Goal: Information Seeking & Learning: Learn about a topic

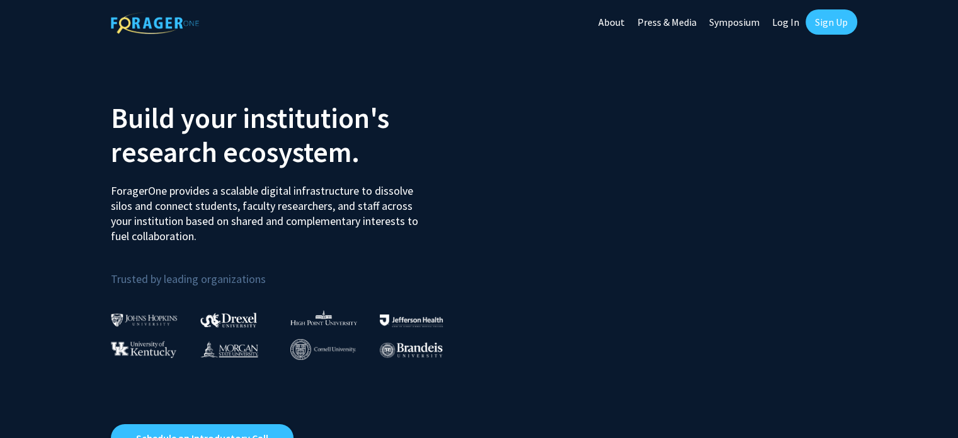
click at [820, 26] on link "Sign Up" at bounding box center [831, 21] width 52 height 25
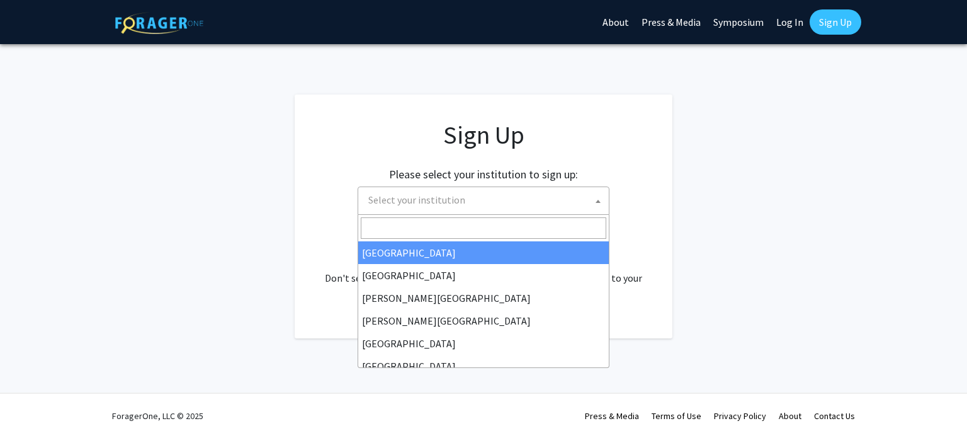
click at [436, 200] on span "Select your institution" at bounding box center [416, 199] width 97 height 13
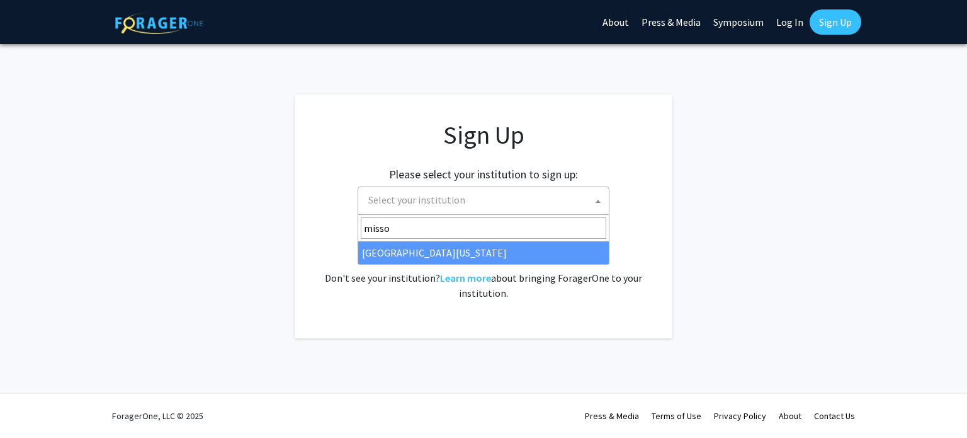
type input "misso"
select select "33"
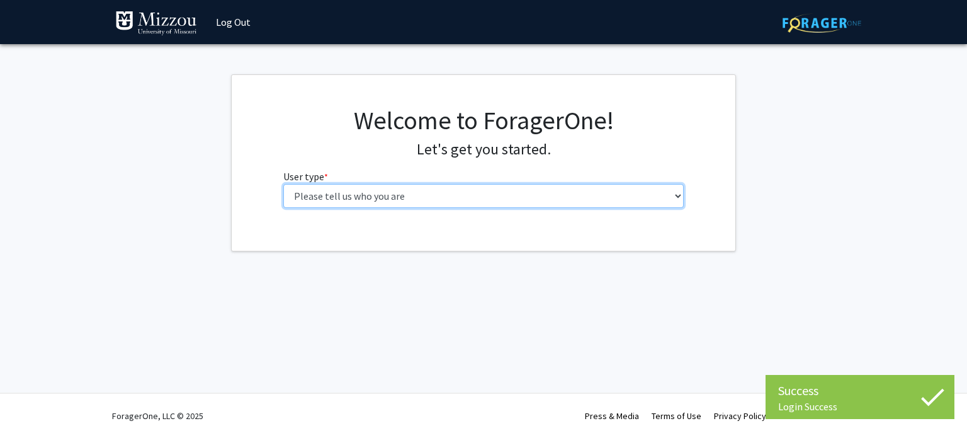
click at [481, 198] on select "Please tell us who you are Undergraduate Student Master's Student Doctoral Cand…" at bounding box center [483, 196] width 401 height 24
select select "1: undergrad"
click at [283, 184] on select "Please tell us who you are Undergraduate Student Master's Student Doctoral Cand…" at bounding box center [483, 196] width 401 height 24
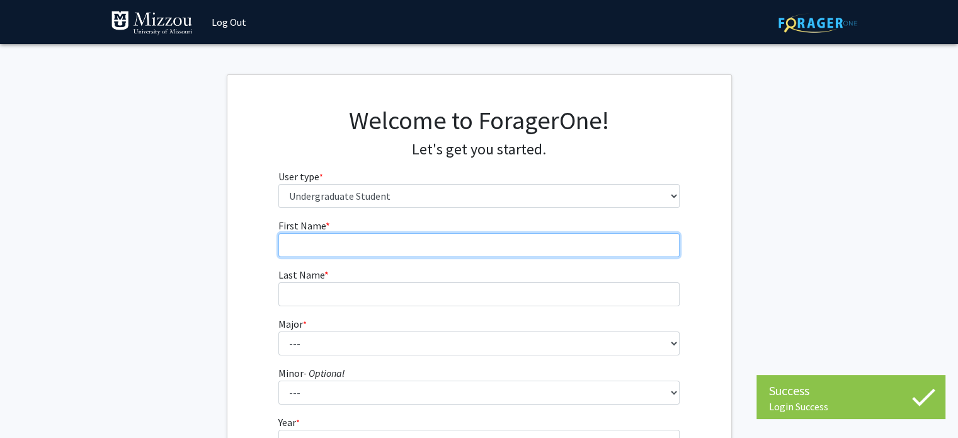
click at [451, 241] on input "First Name * required" at bounding box center [478, 245] width 401 height 24
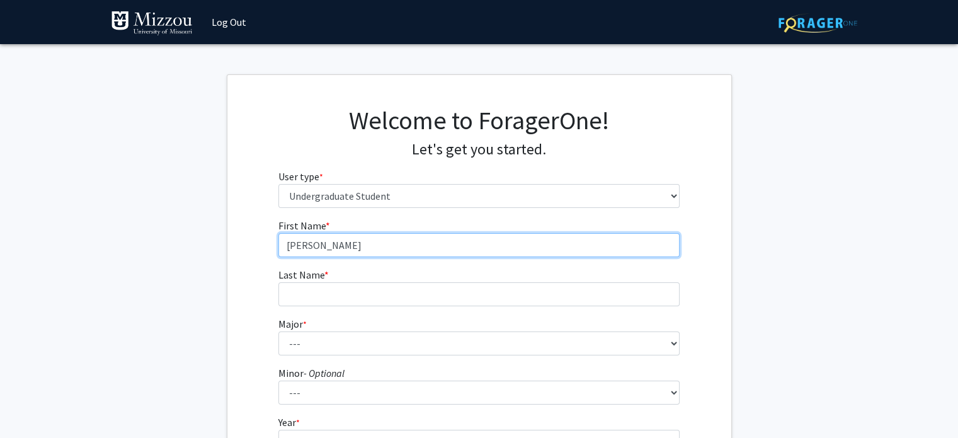
type input "[PERSON_NAME]"
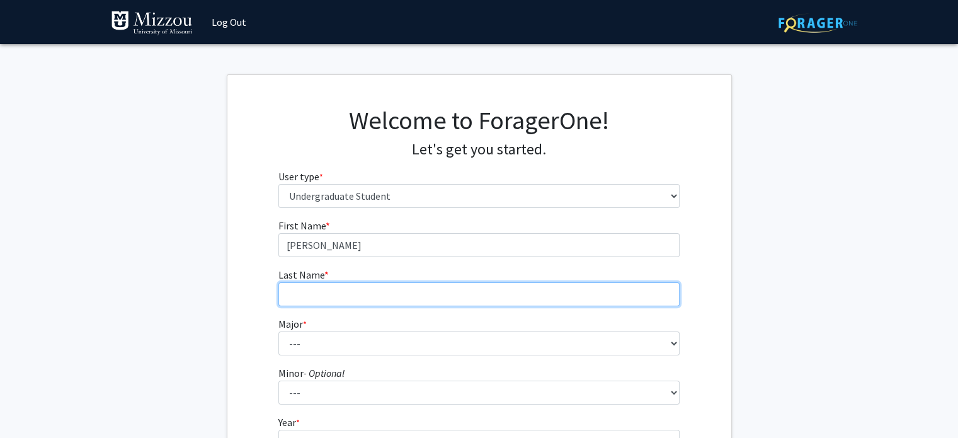
click at [393, 295] on input "Last Name * required" at bounding box center [478, 294] width 401 height 24
type input "Sheba"
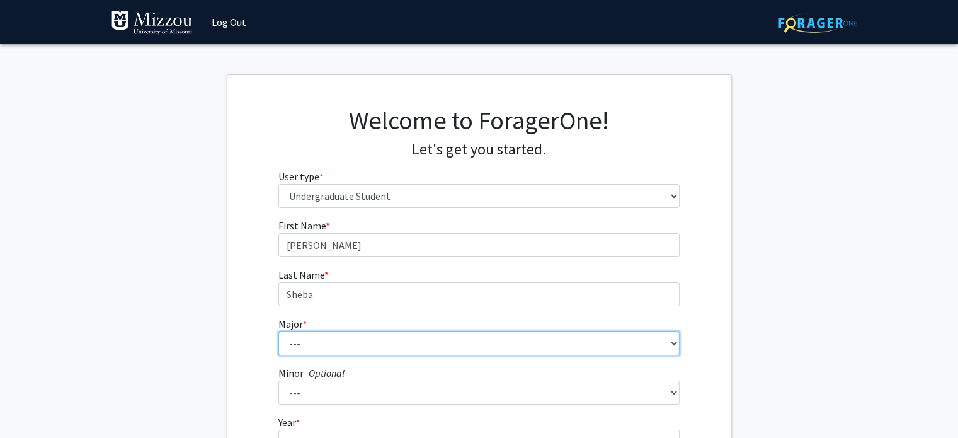
click at [330, 342] on select "--- Agribusiness Management Agricultural Education Agricultural Education: Comm…" at bounding box center [478, 343] width 401 height 24
select select "88: 2586"
click at [278, 331] on select "--- Agribusiness Management Agricultural Education Agricultural Education: Comm…" at bounding box center [478, 343] width 401 height 24
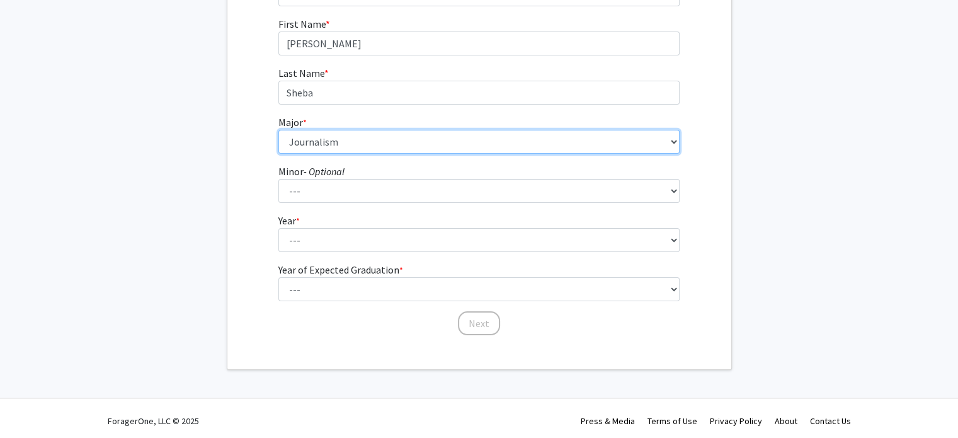
scroll to position [206, 0]
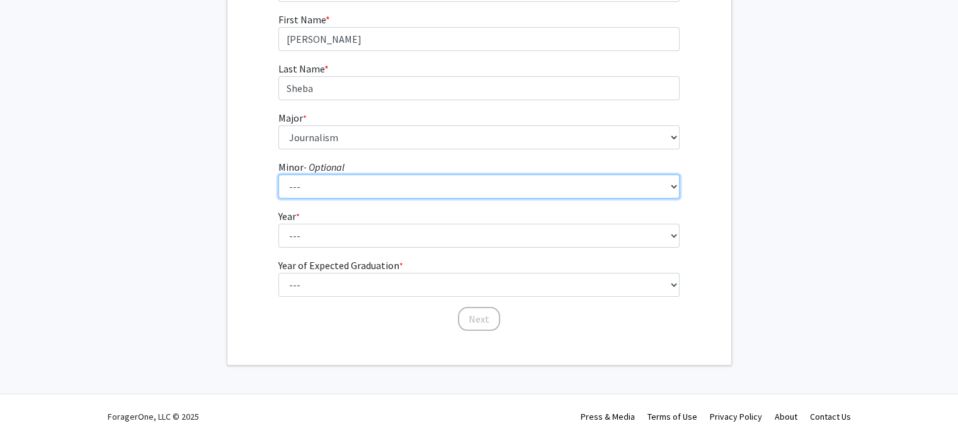
click at [308, 183] on select "--- Accountancy Aerospace Engineering Aerospace Studies Agribusiness Management…" at bounding box center [478, 186] width 401 height 24
click at [302, 179] on select "--- Accountancy Aerospace Engineering Aerospace Studies Agribusiness Management…" at bounding box center [478, 186] width 401 height 24
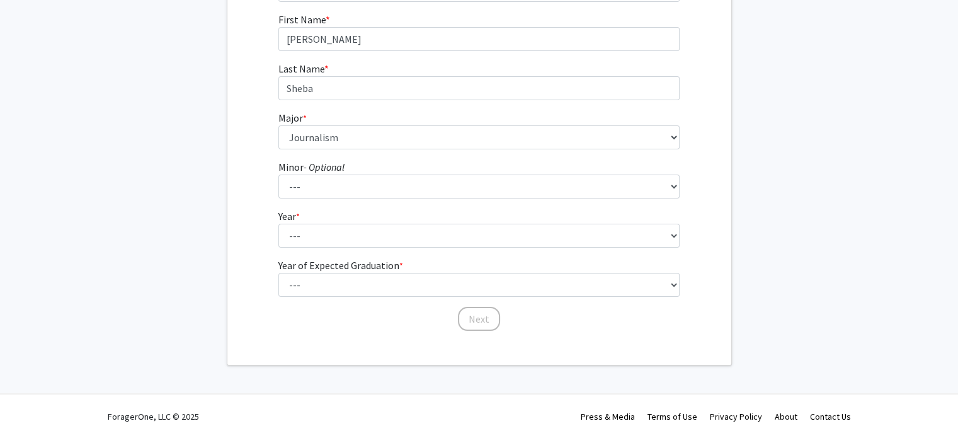
click at [263, 194] on div "First Name * required [PERSON_NAME] Last Name * required Sheba Major * required…" at bounding box center [479, 172] width 504 height 320
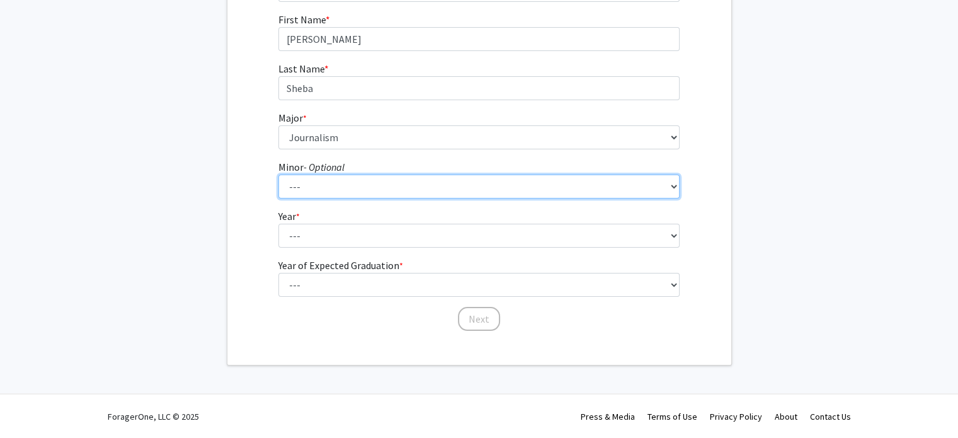
click at [302, 186] on select "--- Accountancy Aerospace Engineering Aerospace Studies Agribusiness Management…" at bounding box center [478, 186] width 401 height 24
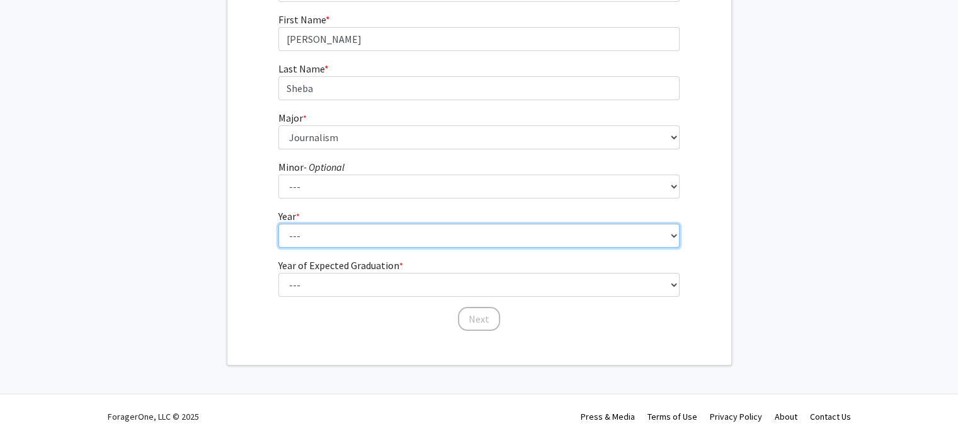
click at [282, 235] on select "--- First-year Sophomore Junior Senior Postbaccalaureate Certificate" at bounding box center [478, 235] width 401 height 24
select select "2: sophomore"
click at [278, 223] on select "--- First-year Sophomore Junior Senior Postbaccalaureate Certificate" at bounding box center [478, 235] width 401 height 24
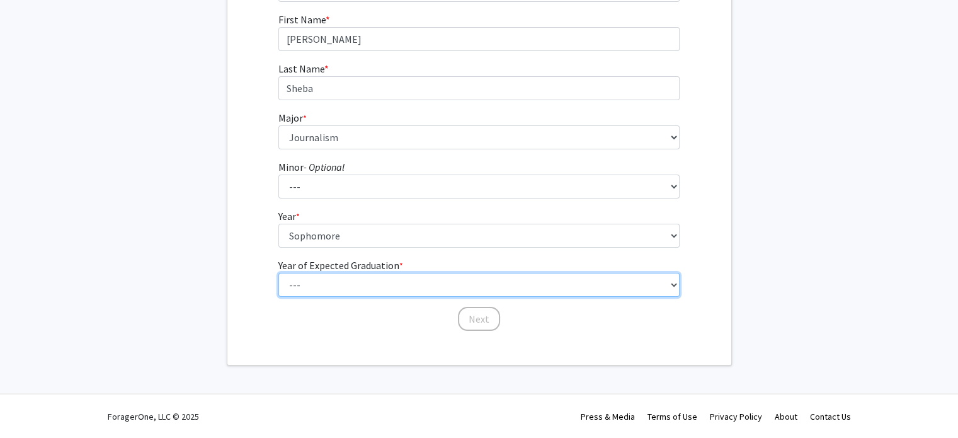
click at [313, 284] on select "--- 2025 2026 2027 2028 2029 2030 2031 2032 2033 2034" at bounding box center [478, 285] width 401 height 24
select select "4: 2028"
click at [278, 273] on select "--- 2025 2026 2027 2028 2029 2030 2031 2032 2033 2034" at bounding box center [478, 285] width 401 height 24
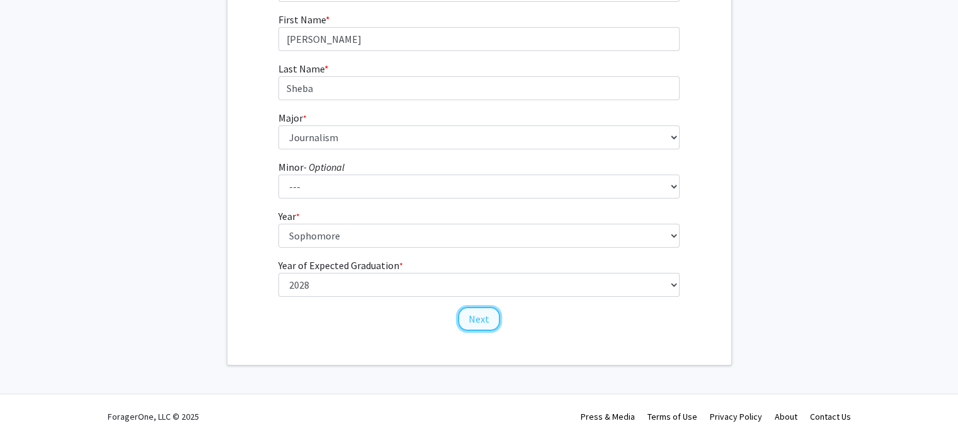
click at [478, 320] on button "Next" at bounding box center [479, 319] width 42 height 24
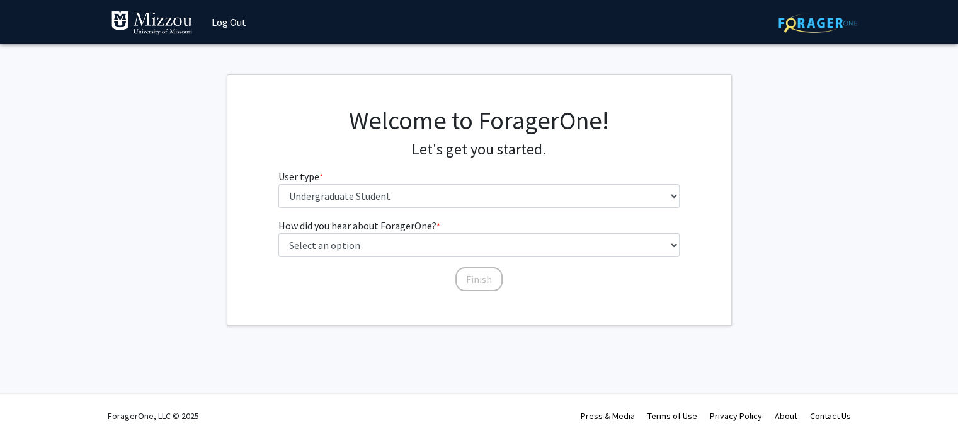
scroll to position [0, 0]
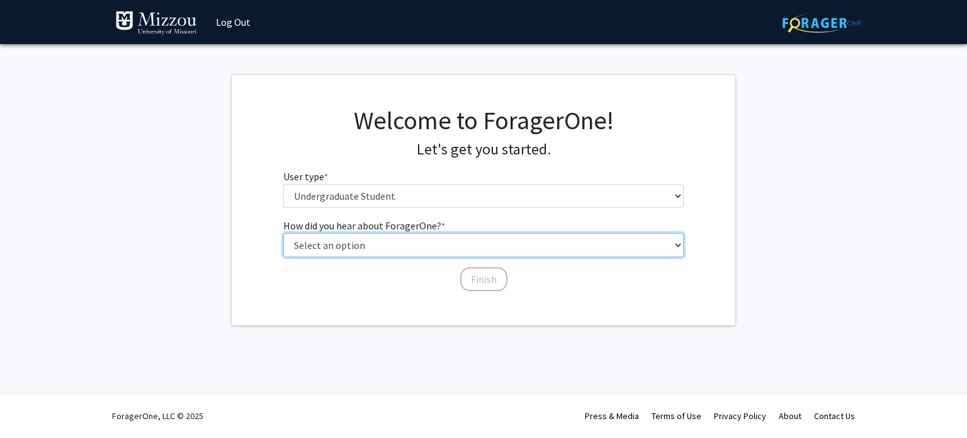
click at [383, 242] on select "Select an option Peer/student recommendation Faculty/staff recommendation Unive…" at bounding box center [483, 245] width 401 height 24
drag, startPoint x: 370, startPoint y: 249, endPoint x: 675, endPoint y: 242, distance: 305.4
click at [370, 249] on select "Select an option Peer/student recommendation Faculty/staff recommendation Unive…" at bounding box center [483, 245] width 401 height 24
click at [349, 245] on select "Select an option Peer/student recommendation Faculty/staff recommendation Unive…" at bounding box center [483, 245] width 401 height 24
drag, startPoint x: 675, startPoint y: 242, endPoint x: 740, endPoint y: 246, distance: 65.0
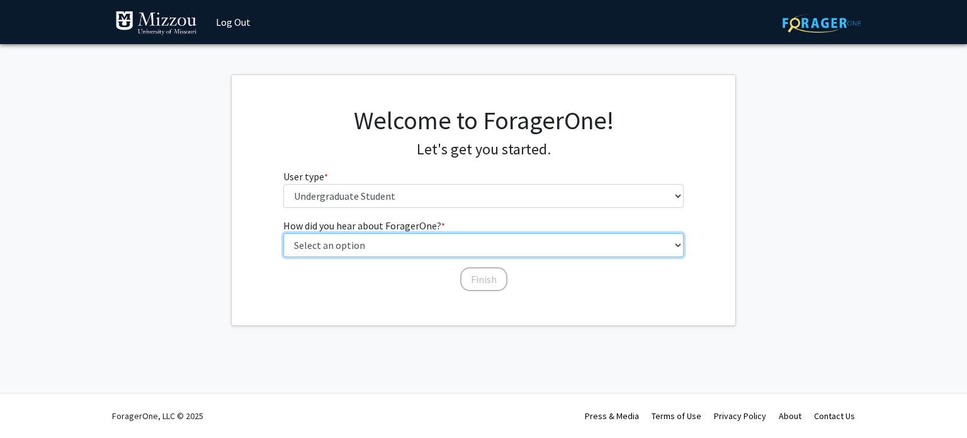
click at [675, 242] on select "Select an option Peer/student recommendation Faculty/staff recommendation Unive…" at bounding box center [483, 245] width 401 height 24
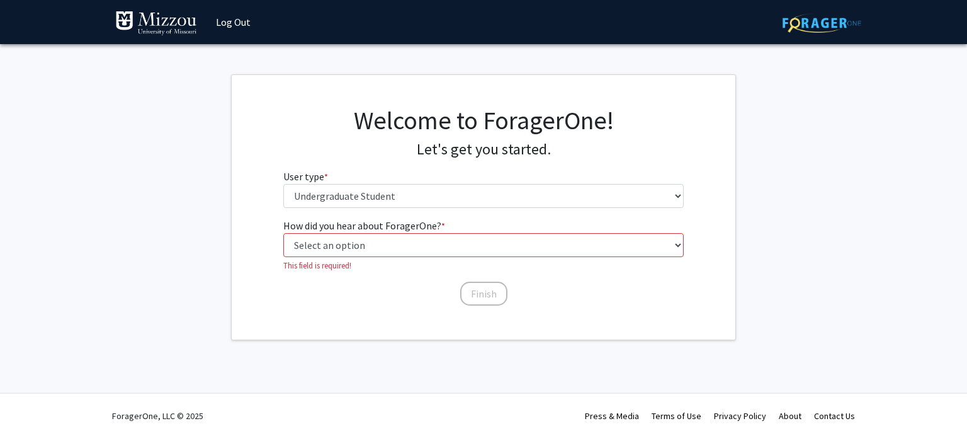
click at [740, 246] on fg-get-started "Welcome to ForagerOne! Let's get you started. User type * required Please tell …" at bounding box center [483, 207] width 967 height 266
click at [657, 245] on select "Select an option Peer/student recommendation Faculty/staff recommendation Unive…" at bounding box center [483, 245] width 401 height 24
select select "3: university_website"
click at [283, 233] on select "Select an option Peer/student recommendation Faculty/staff recommendation Unive…" at bounding box center [483, 245] width 401 height 24
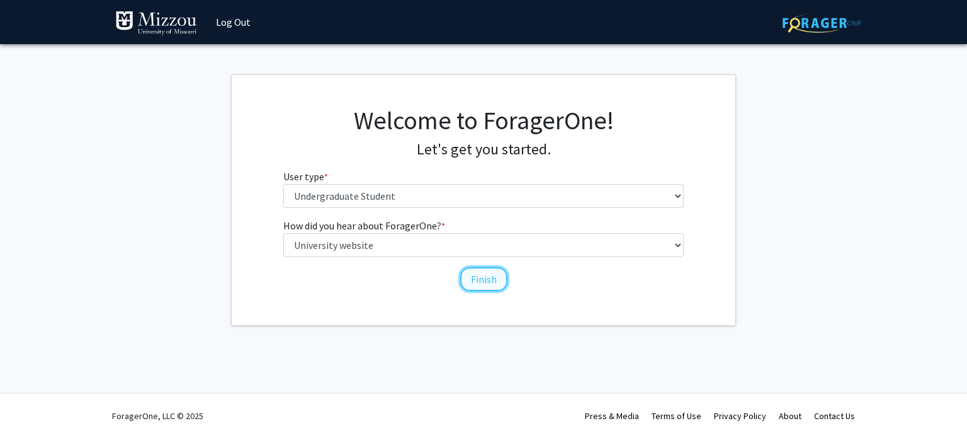
click at [478, 278] on button "Finish" at bounding box center [483, 279] width 47 height 24
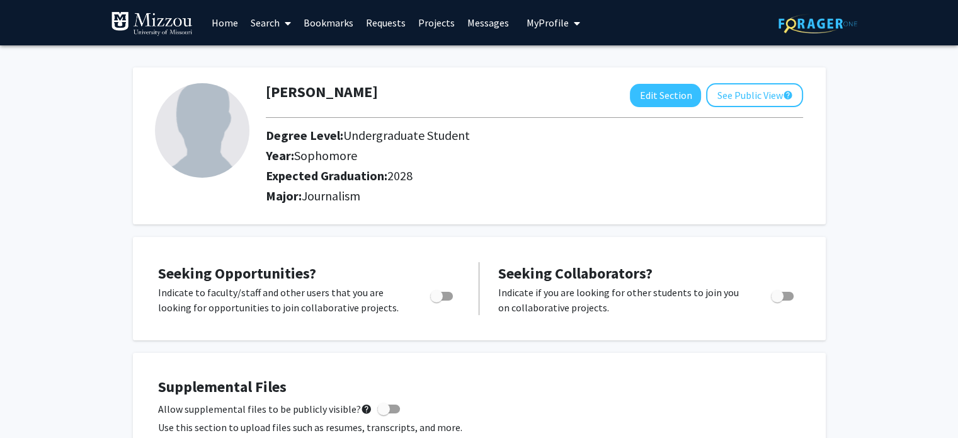
click at [428, 22] on link "Projects" at bounding box center [436, 23] width 49 height 44
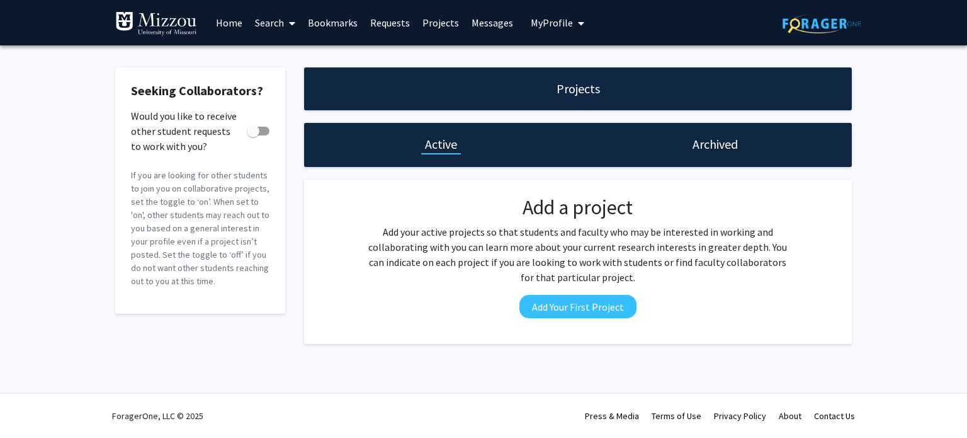
click at [227, 22] on link "Home" at bounding box center [229, 23] width 39 height 44
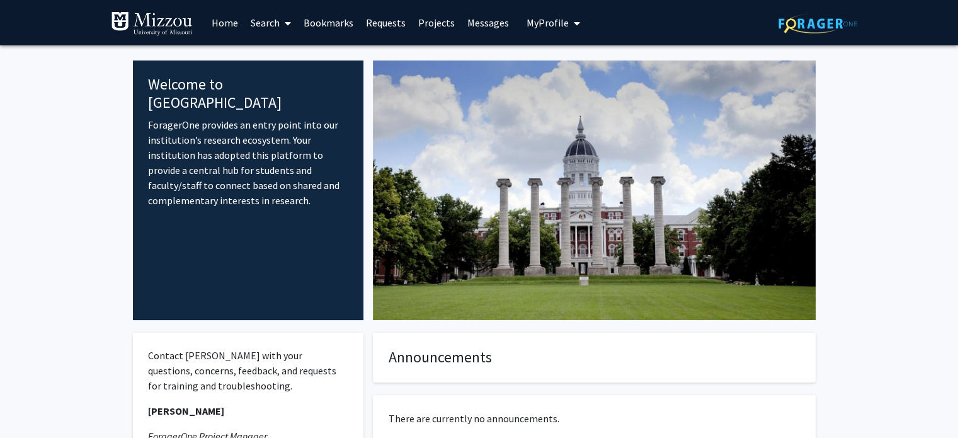
click at [259, 26] on link "Search" at bounding box center [270, 23] width 53 height 44
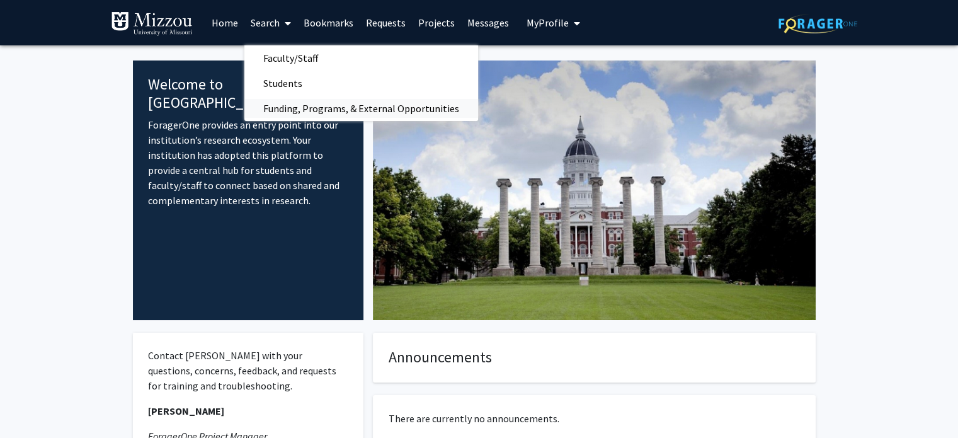
click at [292, 105] on span "Funding, Programs, & External Opportunities" at bounding box center [361, 108] width 234 height 25
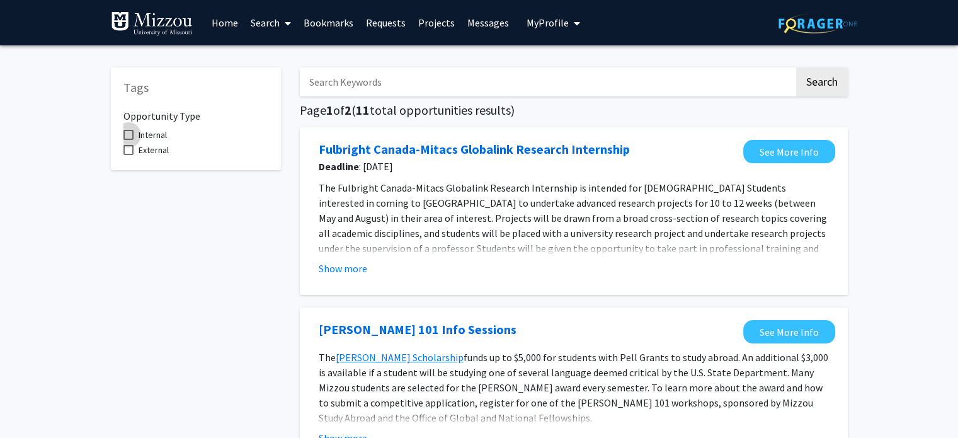
click at [130, 134] on span at bounding box center [128, 135] width 10 height 10
click at [128, 140] on input "Internal" at bounding box center [128, 140] width 1 height 1
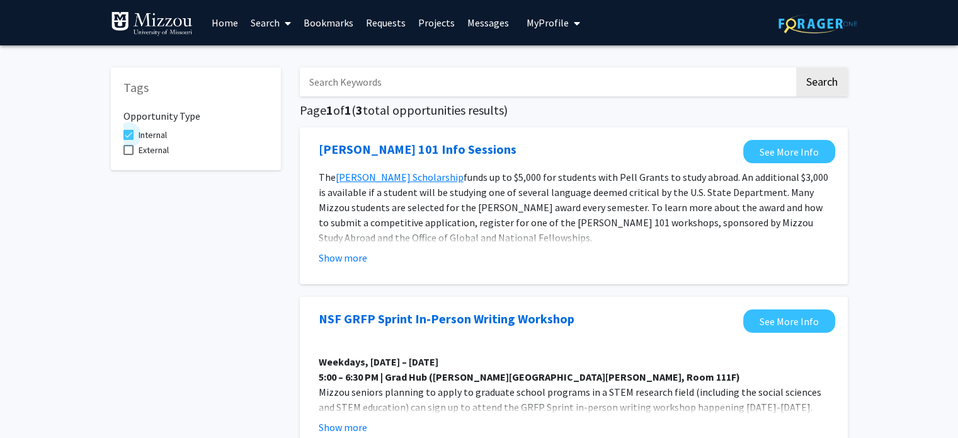
click at [129, 133] on span at bounding box center [128, 135] width 10 height 10
click at [128, 140] on input "Internal" at bounding box center [128, 140] width 1 height 1
checkbox input "false"
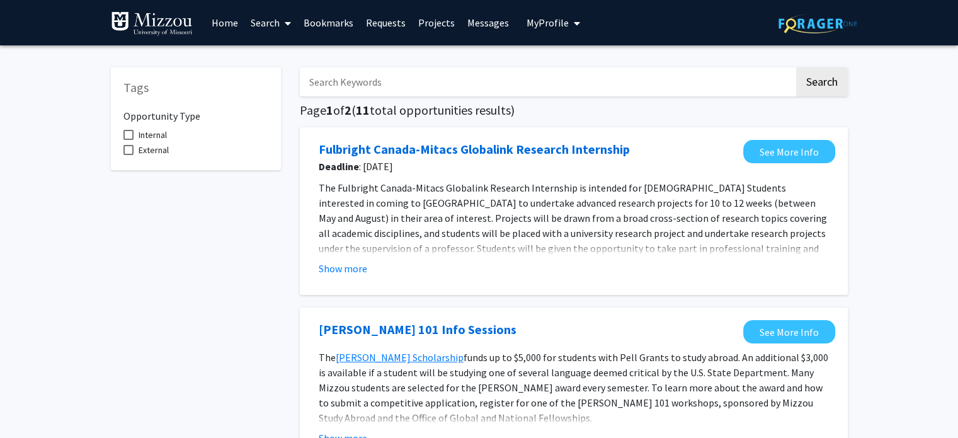
click at [126, 154] on span at bounding box center [128, 150] width 10 height 10
click at [128, 155] on input "External" at bounding box center [128, 155] width 1 height 1
checkbox input "true"
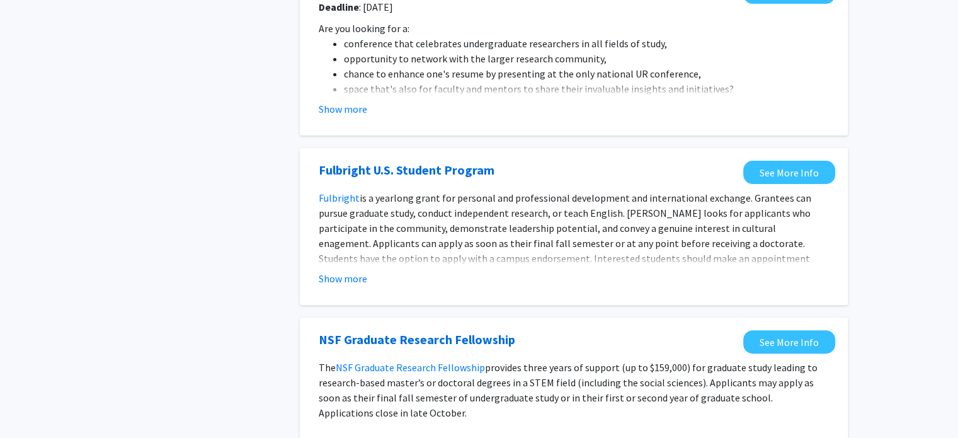
scroll to position [342, 0]
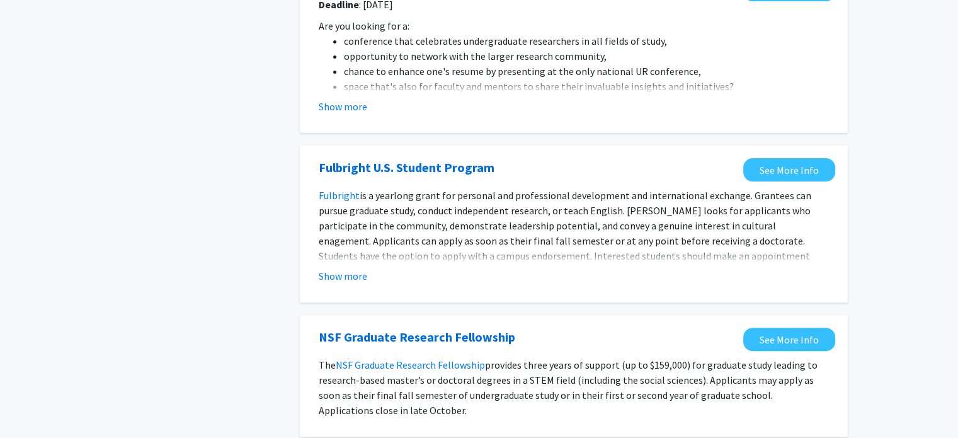
drag, startPoint x: 362, startPoint y: 292, endPoint x: 254, endPoint y: 269, distance: 110.0
click at [254, 269] on div "Tags Opportunity Type Internal External Search Page 1 of 1 ( 8 total opportunit…" at bounding box center [478, 434] width 755 height 1442
click at [264, 272] on div "Tags Opportunity Type Internal External" at bounding box center [195, 434] width 189 height 1442
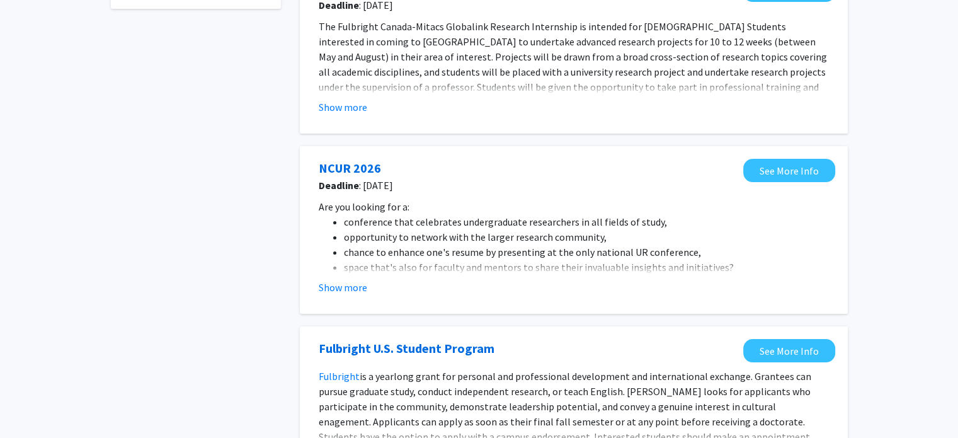
scroll to position [0, 0]
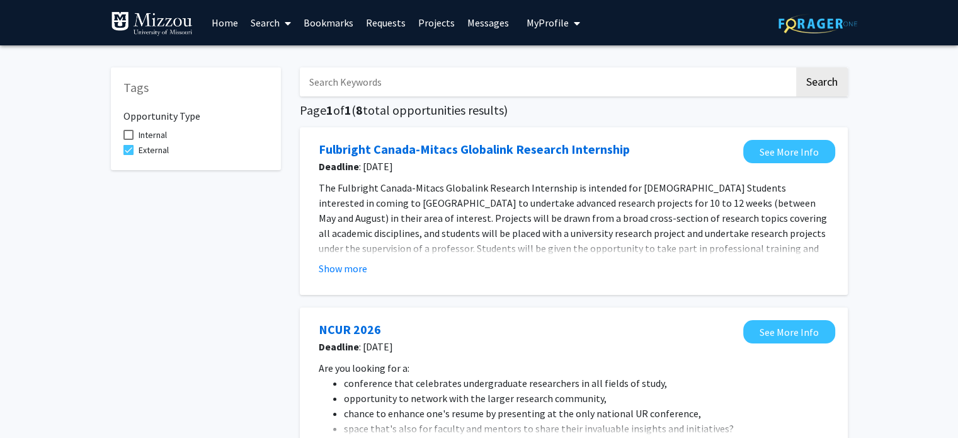
click at [268, 24] on link "Search" at bounding box center [270, 23] width 53 height 44
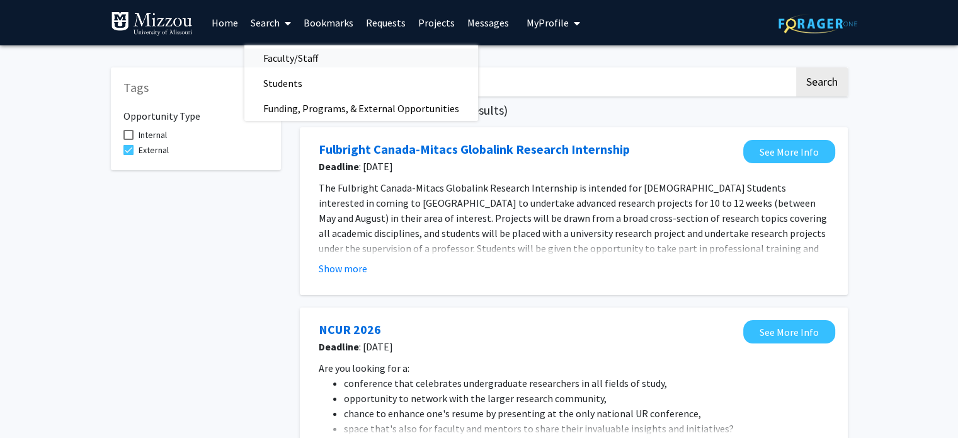
click at [291, 60] on span "Faculty/Staff" at bounding box center [290, 57] width 93 height 25
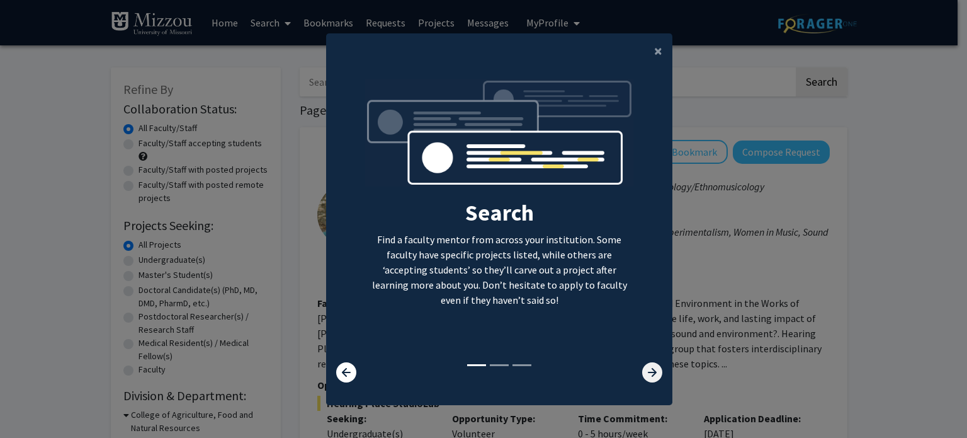
click at [642, 367] on icon at bounding box center [652, 372] width 20 height 20
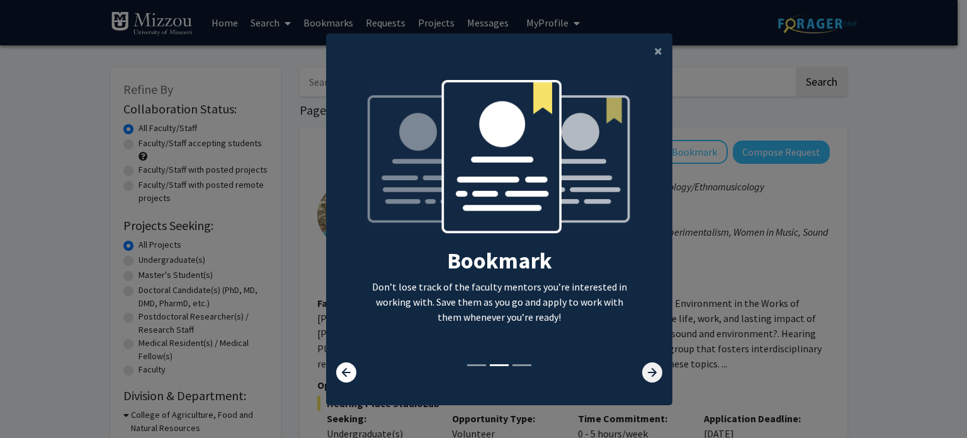
click at [645, 368] on icon at bounding box center [652, 372] width 20 height 20
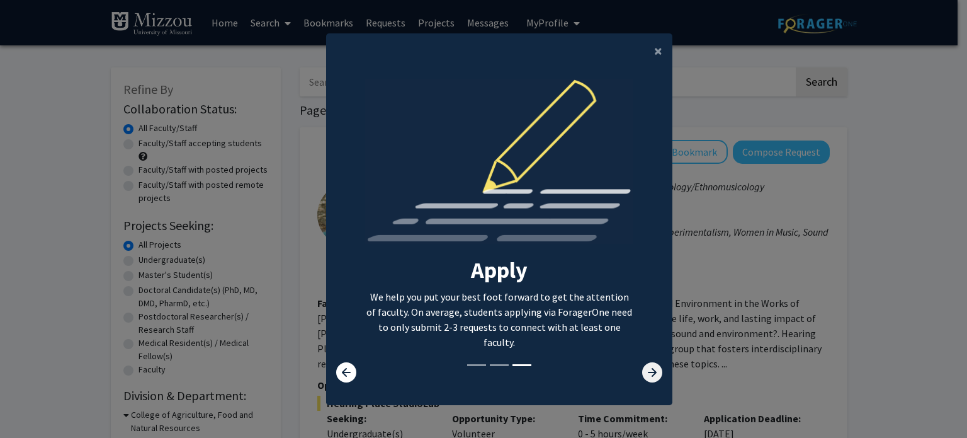
click at [645, 368] on icon at bounding box center [652, 372] width 20 height 20
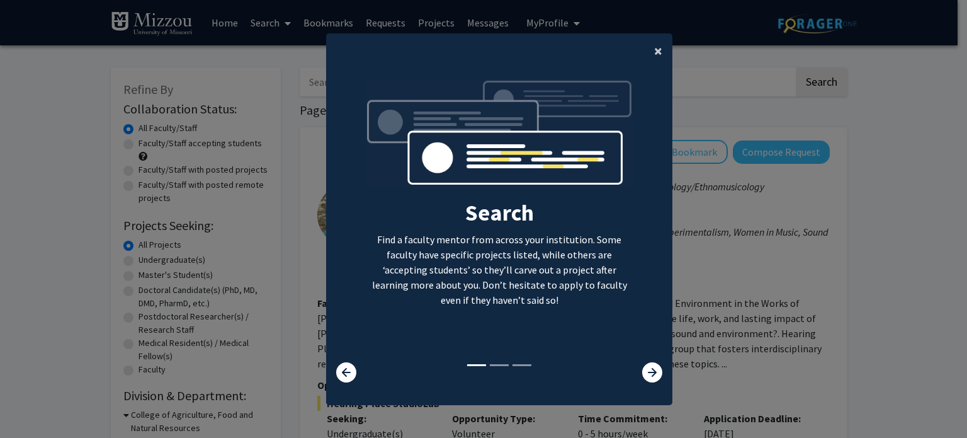
click at [654, 46] on span "×" at bounding box center [658, 51] width 8 height 20
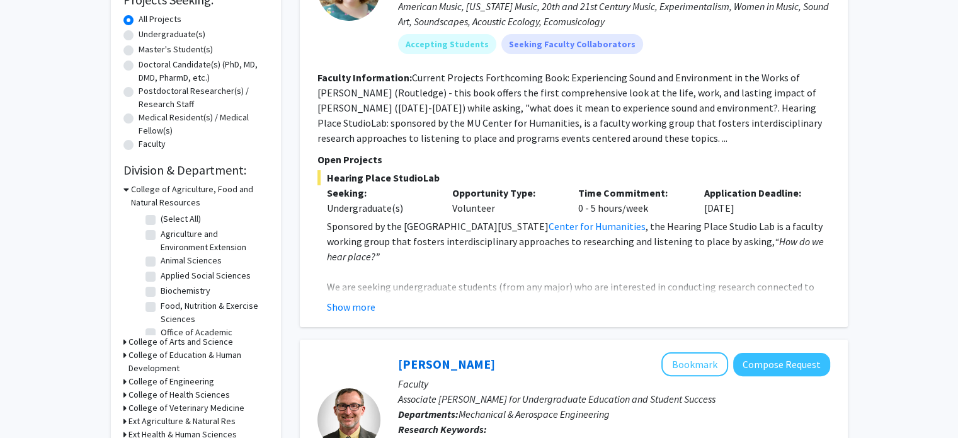
scroll to position [237, 0]
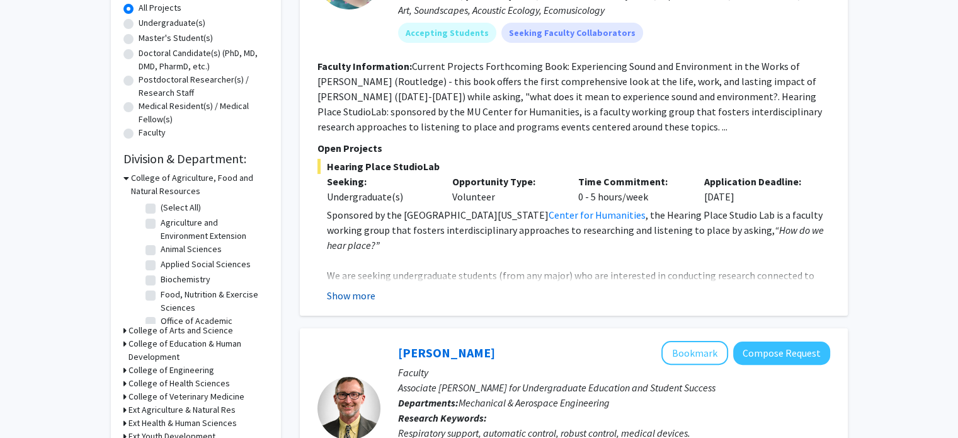
click at [345, 291] on button "Show more" at bounding box center [351, 295] width 48 height 15
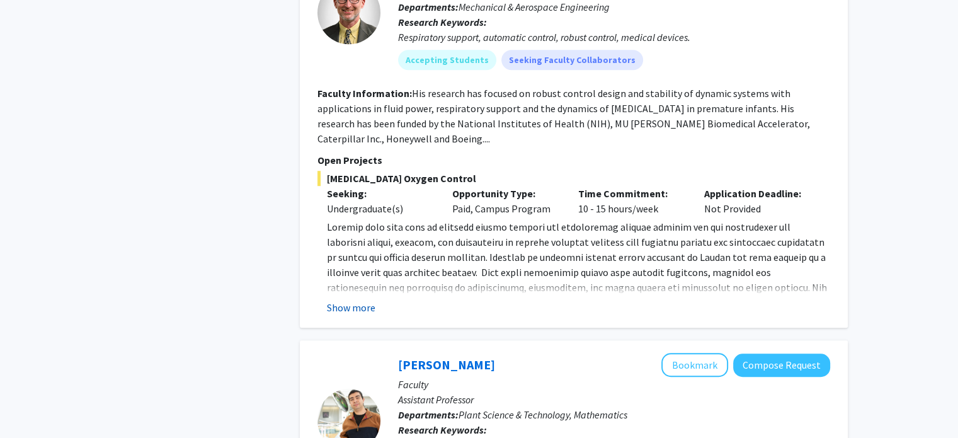
scroll to position [881, 0]
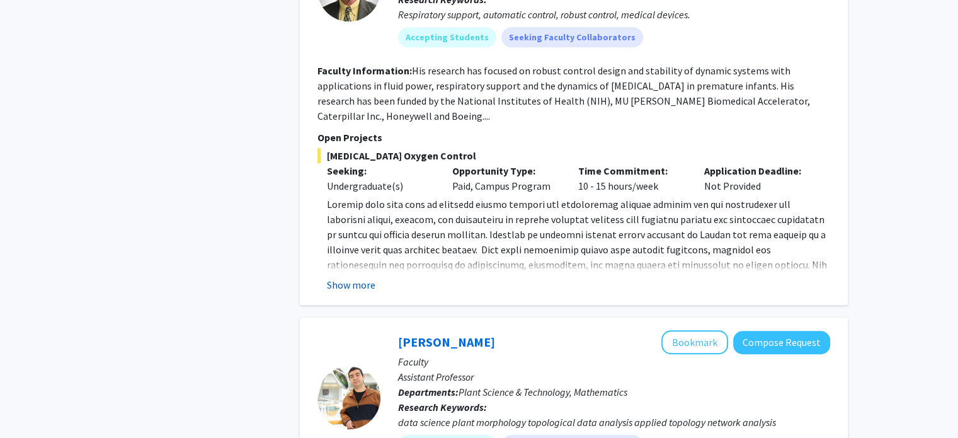
click at [344, 277] on button "Show more" at bounding box center [351, 284] width 48 height 15
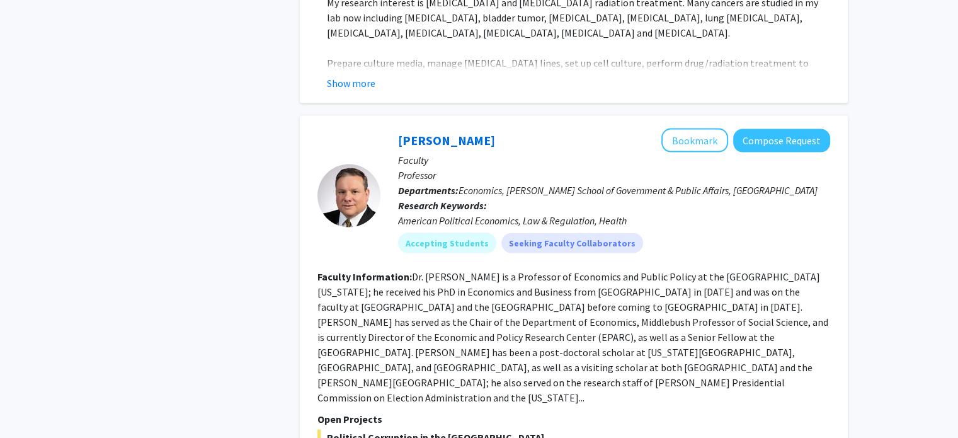
scroll to position [2465, 0]
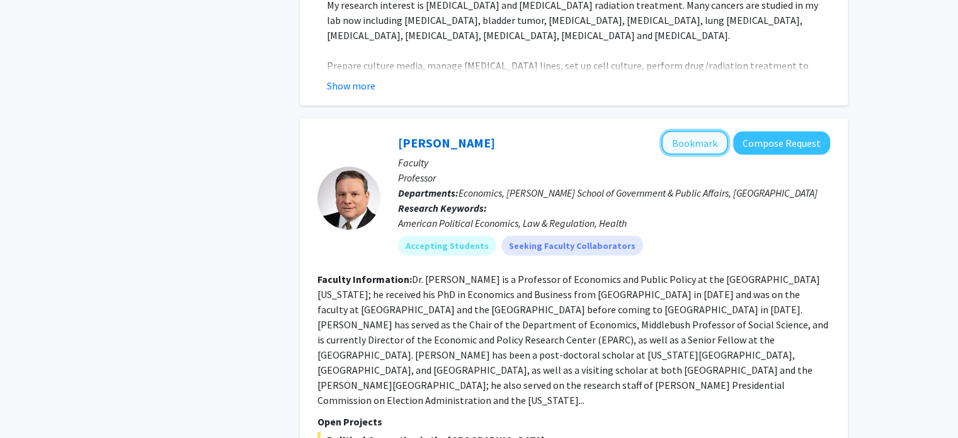
click at [693, 131] on button "Bookmark" at bounding box center [694, 143] width 67 height 24
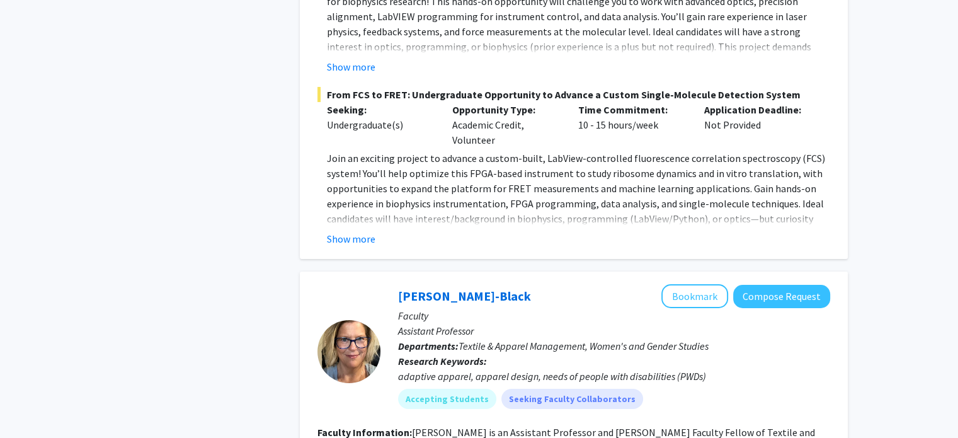
scroll to position [4463, 0]
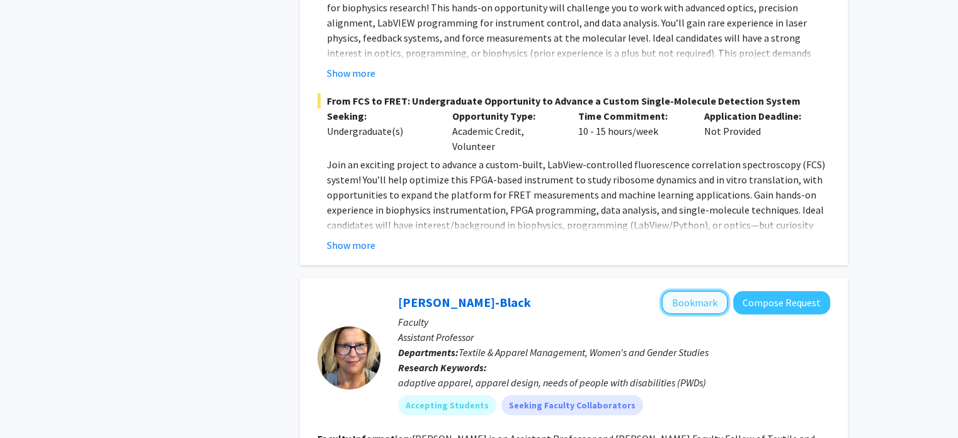
click at [686, 290] on button "Bookmark" at bounding box center [694, 302] width 67 height 24
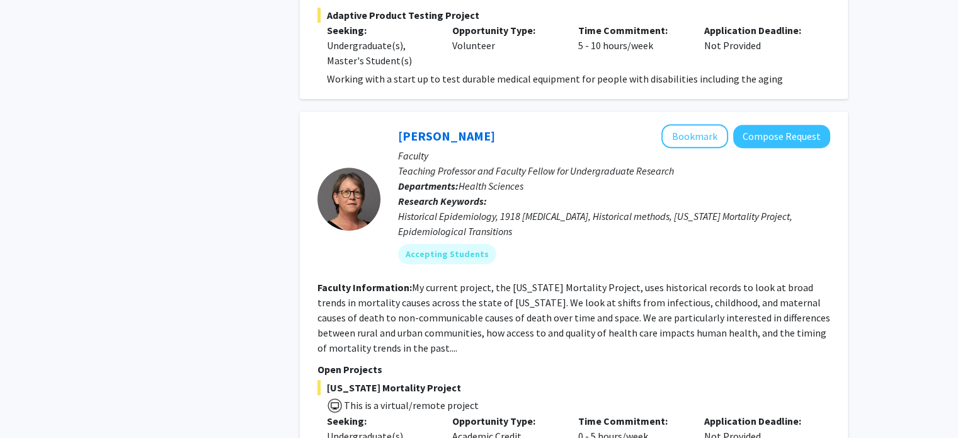
scroll to position [5306, 0]
click at [694, 124] on button "Bookmark" at bounding box center [694, 136] width 67 height 24
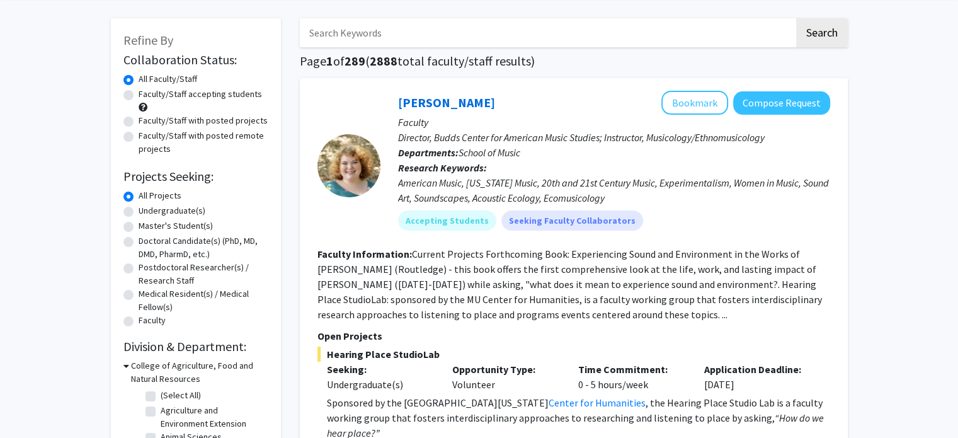
scroll to position [50, 0]
click at [138, 208] on label "Undergraduate(s)" at bounding box center [171, 209] width 67 height 13
click at [138, 208] on input "Undergraduate(s)" at bounding box center [142, 207] width 8 height 8
radio input "true"
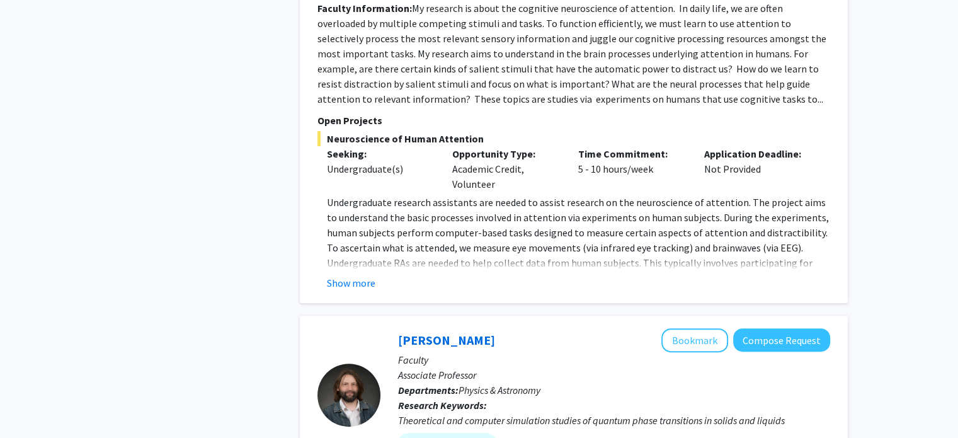
scroll to position [5212, 0]
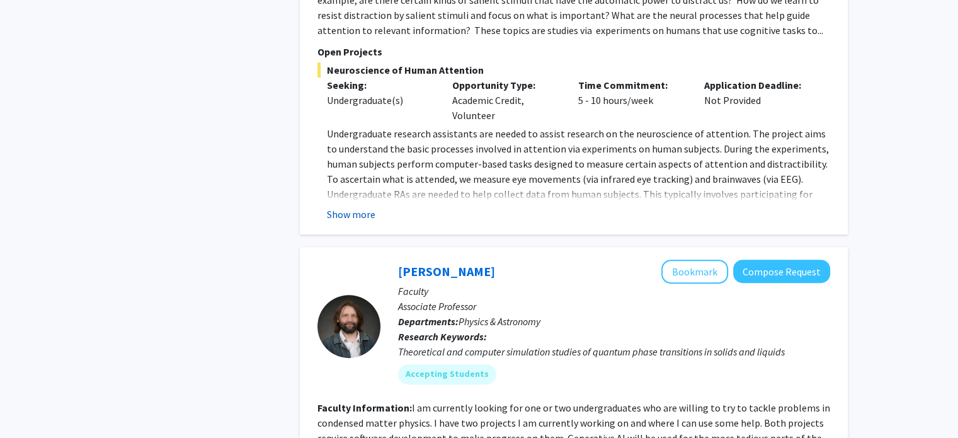
click at [349, 206] on button "Show more" at bounding box center [351, 213] width 48 height 15
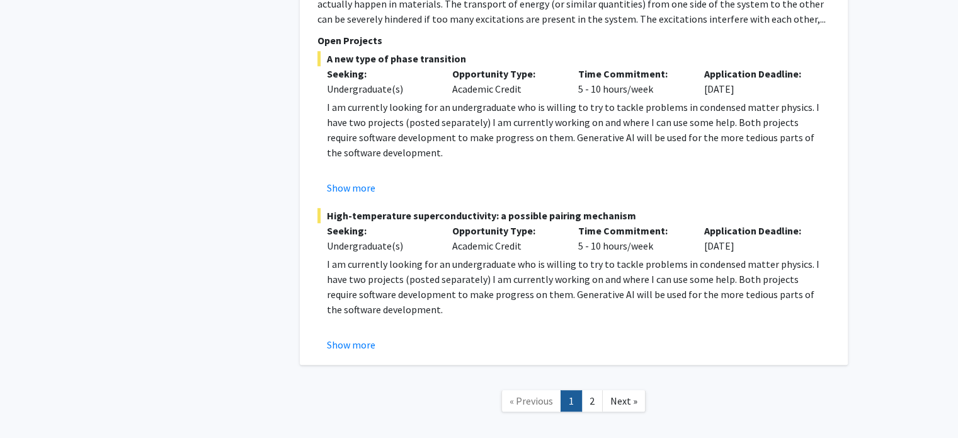
scroll to position [5736, 0]
click at [584, 390] on link "2" at bounding box center [591, 401] width 21 height 22
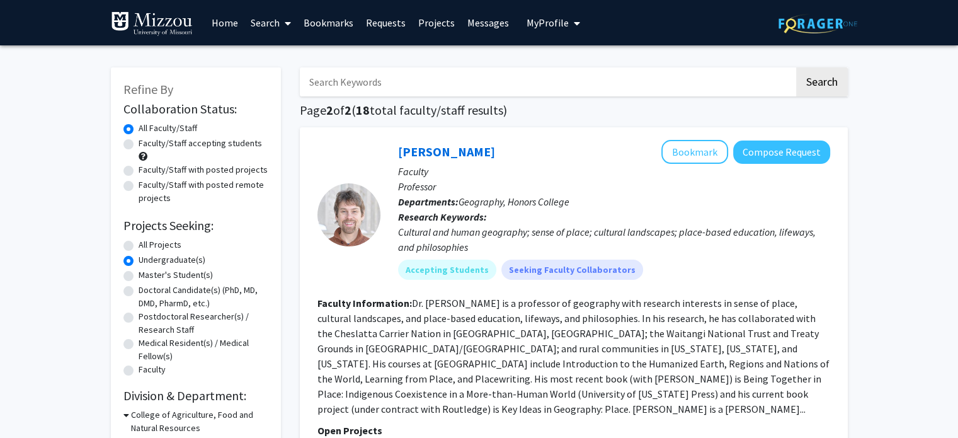
click at [318, 23] on link "Bookmarks" at bounding box center [328, 23] width 62 height 44
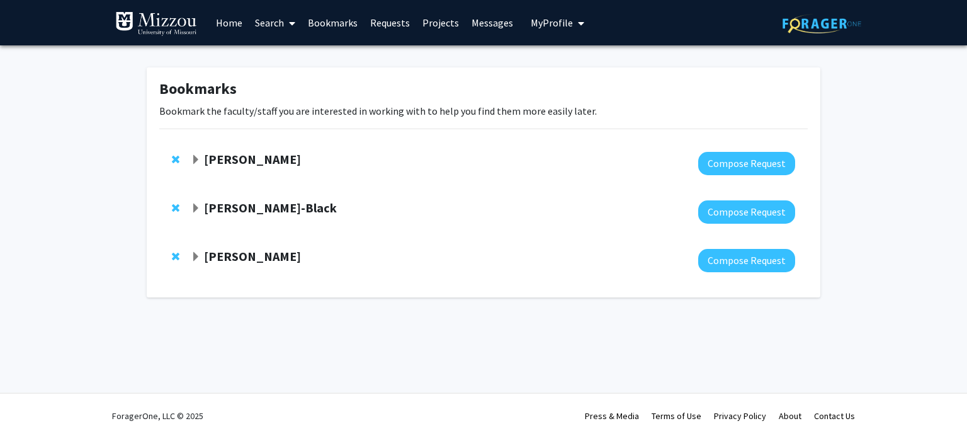
click at [174, 208] on span "Remove Kerri McBee-Black from bookmarks" at bounding box center [176, 208] width 8 height 10
click at [261, 25] on link "Search" at bounding box center [275, 23] width 53 height 44
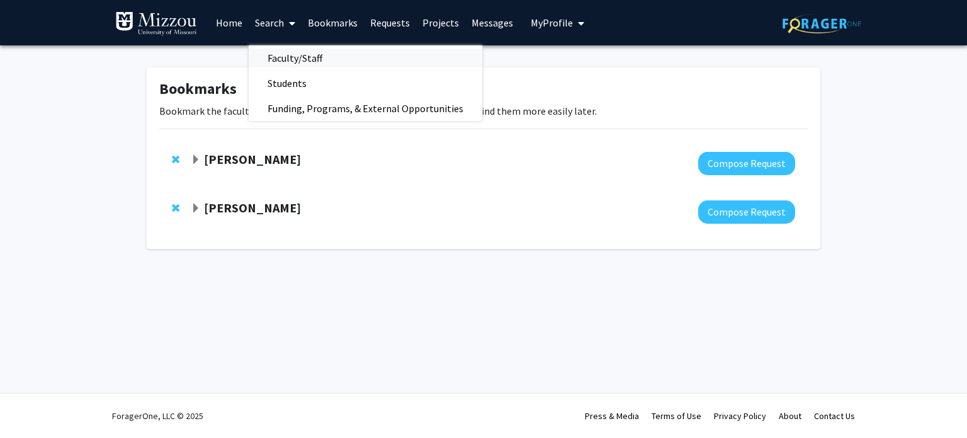
click at [274, 57] on span "Faculty/Staff" at bounding box center [295, 57] width 93 height 25
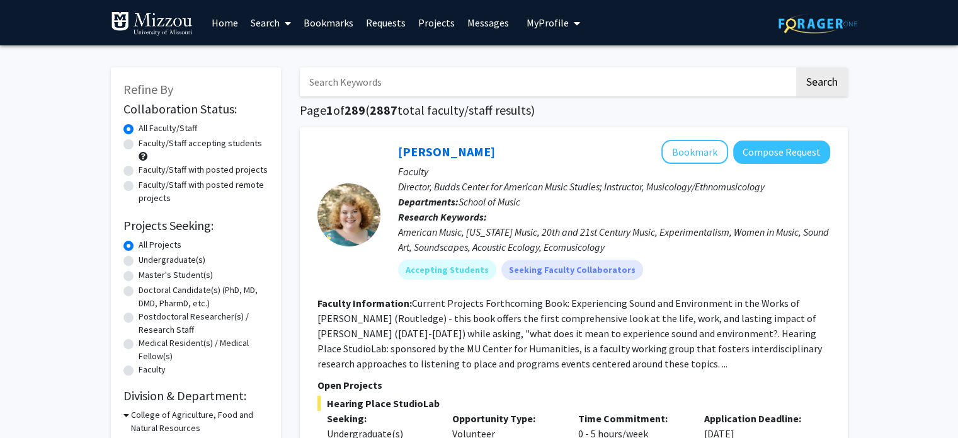
click at [138, 259] on label "Undergraduate(s)" at bounding box center [171, 259] width 67 height 13
click at [138, 259] on input "Undergraduate(s)" at bounding box center [142, 257] width 8 height 8
radio input "true"
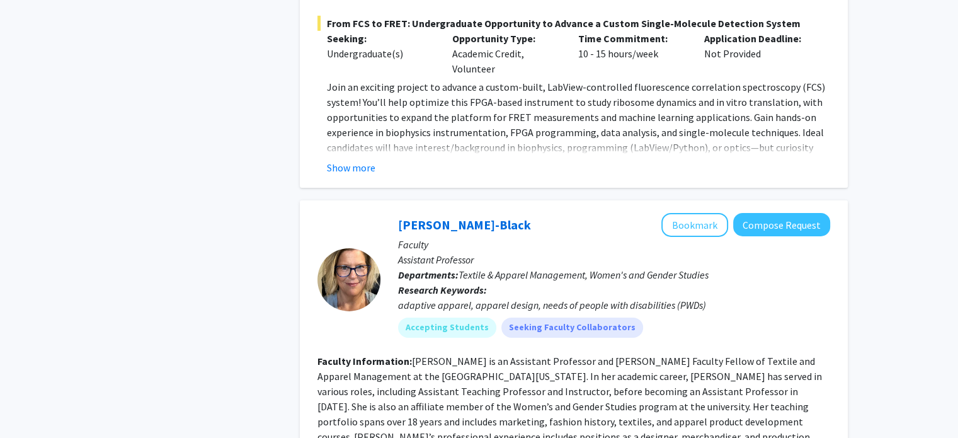
scroll to position [4016, 0]
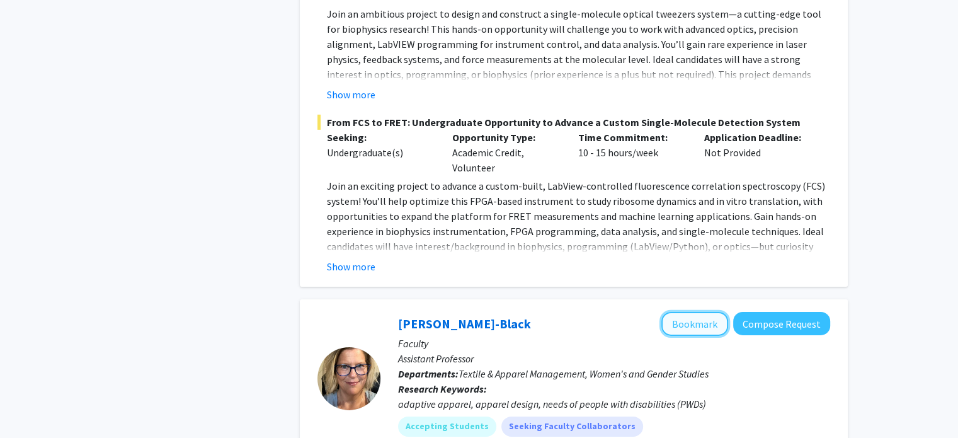
click at [687, 312] on button "Bookmark" at bounding box center [694, 324] width 67 height 24
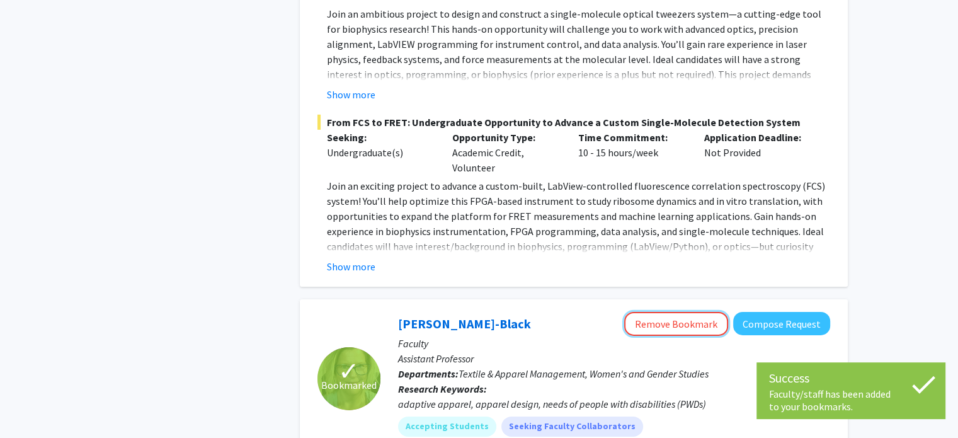
drag, startPoint x: 684, startPoint y: 269, endPoint x: 456, endPoint y: 246, distance: 229.6
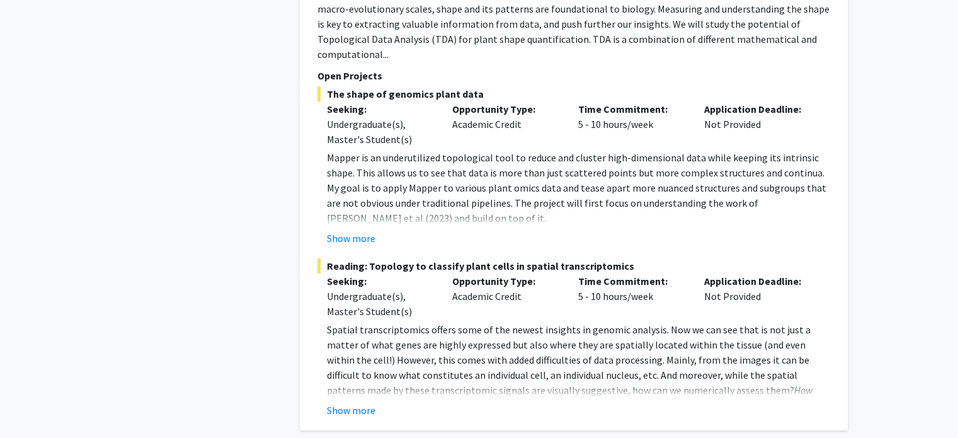
scroll to position [626, 0]
